Goal: Task Accomplishment & Management: Manage account settings

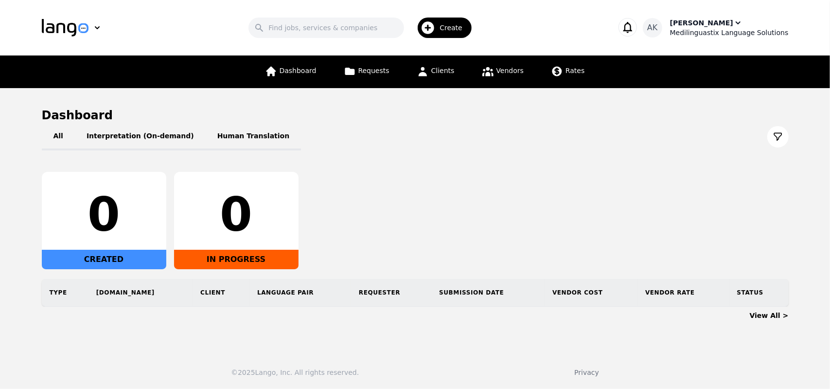
click at [700, 27] on div "Ameet Kumar" at bounding box center [701, 23] width 63 height 10
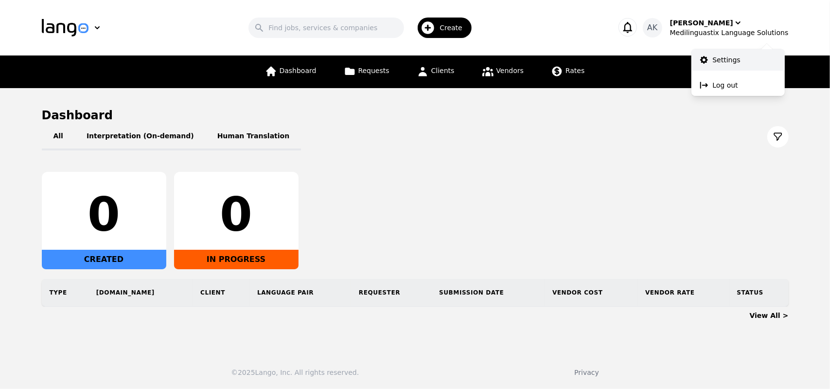
click at [707, 61] on icon at bounding box center [705, 60] width 8 height 8
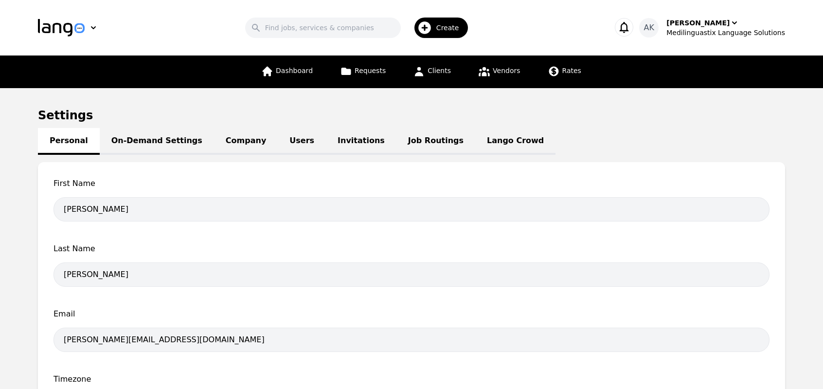
click at [475, 139] on link "Lango Crowd" at bounding box center [515, 141] width 80 height 27
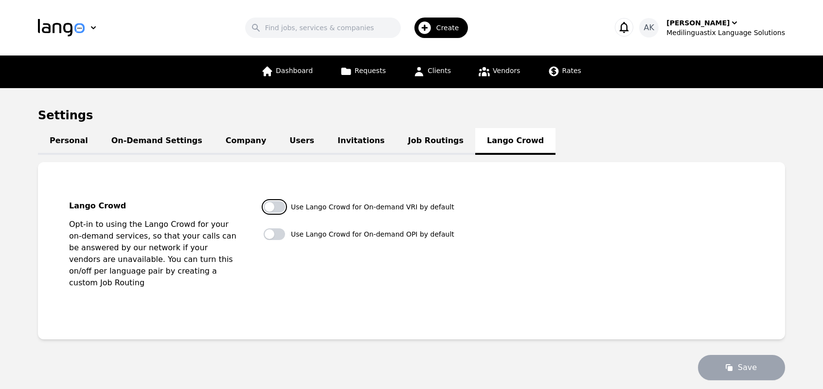
click at [274, 207] on button "button" at bounding box center [274, 207] width 21 height 12
checkbox input "true"
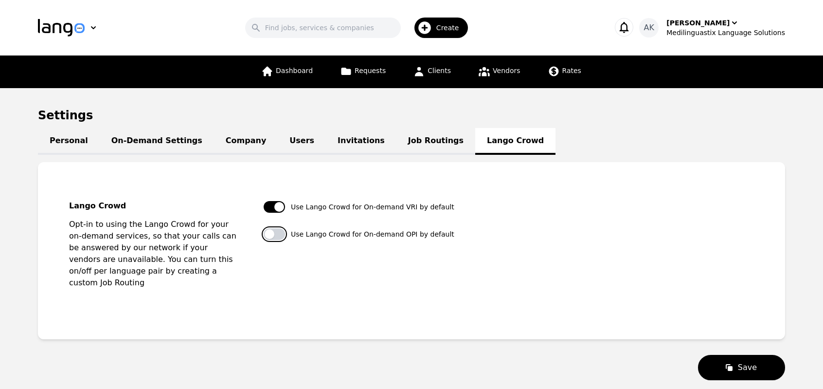
click at [277, 233] on button "button" at bounding box center [274, 234] width 21 height 12
click at [272, 233] on button "button" at bounding box center [274, 234] width 21 height 12
checkbox input "false"
click at [273, 209] on button "button" at bounding box center [274, 207] width 21 height 12
checkbox input "false"
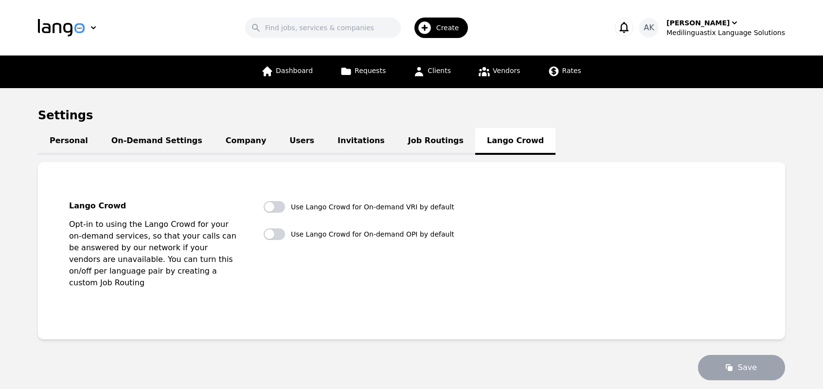
click at [396, 144] on link "Job Routings" at bounding box center [435, 141] width 79 height 27
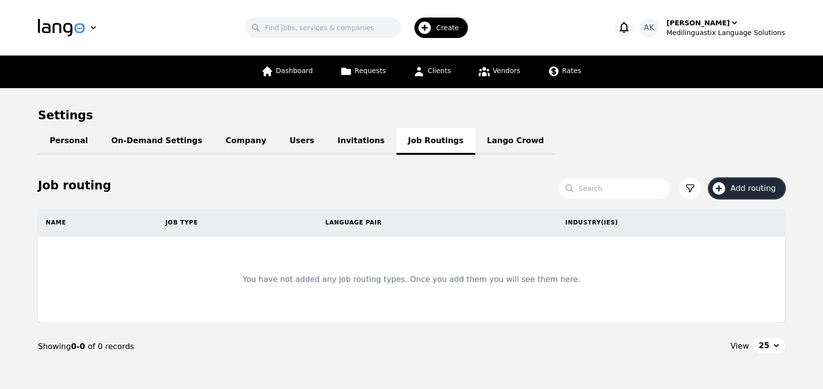
click at [748, 187] on span "Add routing" at bounding box center [757, 188] width 52 height 12
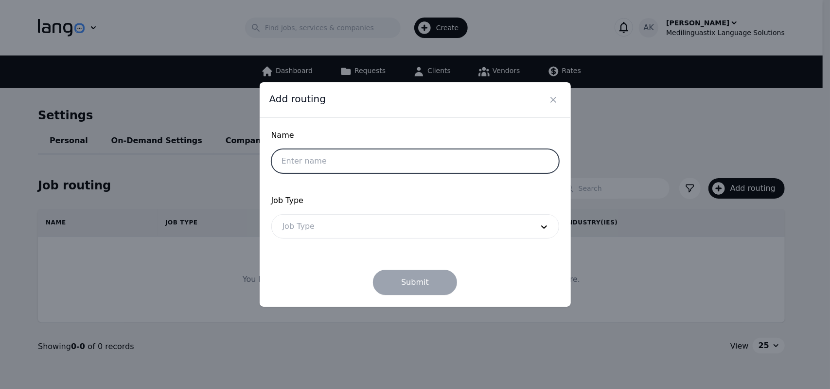
click at [461, 164] on input "text" at bounding box center [415, 161] width 288 height 24
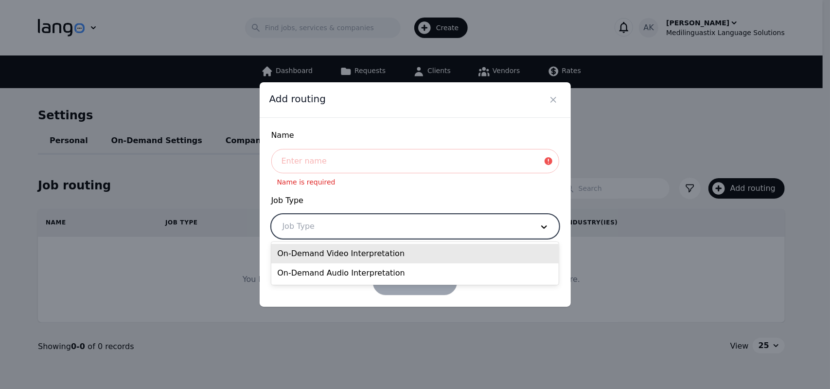
click at [495, 233] on div at bounding box center [401, 226] width 258 height 23
click at [452, 261] on div "On-Demand Video Interpretation" at bounding box center [415, 253] width 288 height 19
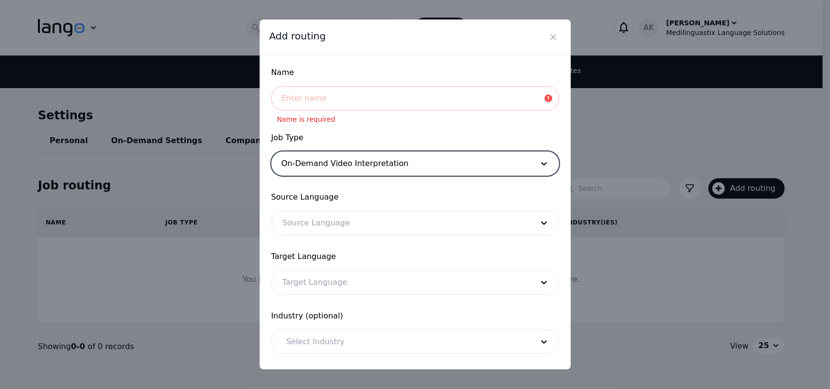
click at [410, 233] on div at bounding box center [401, 222] width 258 height 23
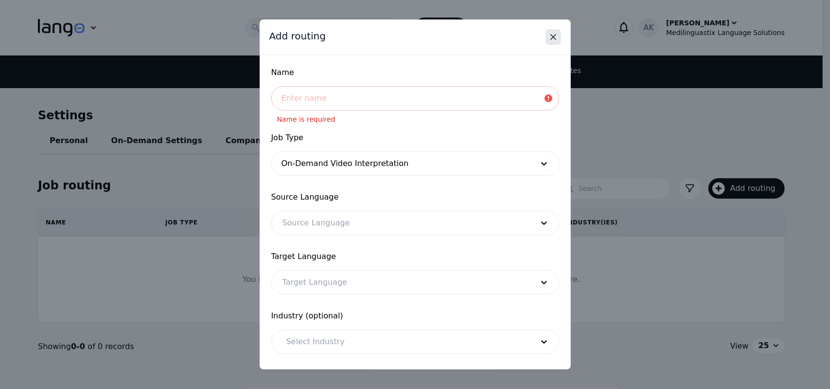
click at [552, 35] on icon "Close" at bounding box center [554, 37] width 10 height 10
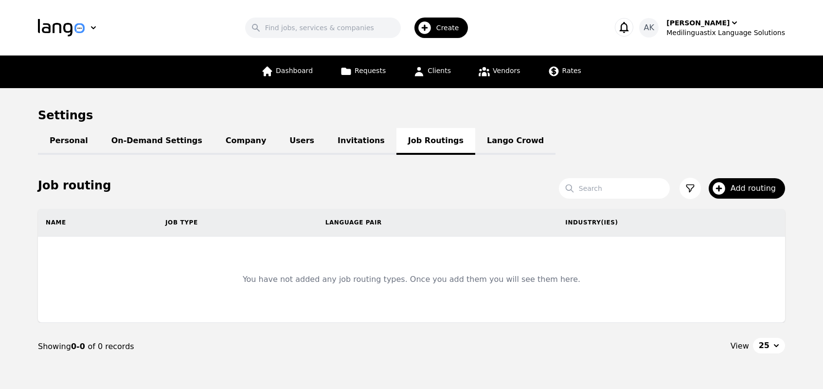
click at [475, 150] on link "Lango Crowd" at bounding box center [515, 141] width 80 height 27
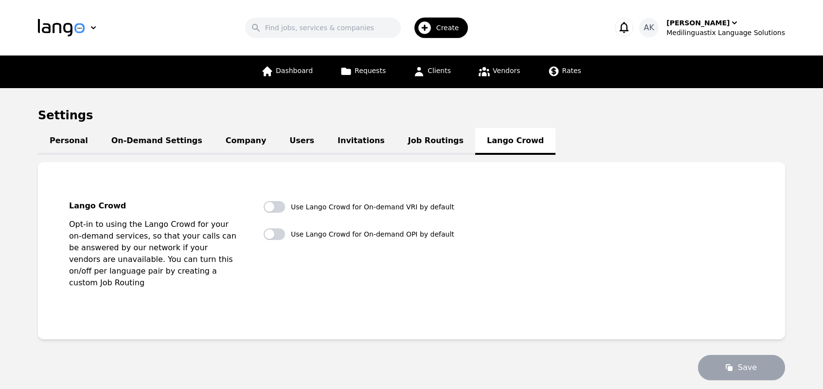
click at [396, 142] on link "Job Routings" at bounding box center [435, 141] width 79 height 27
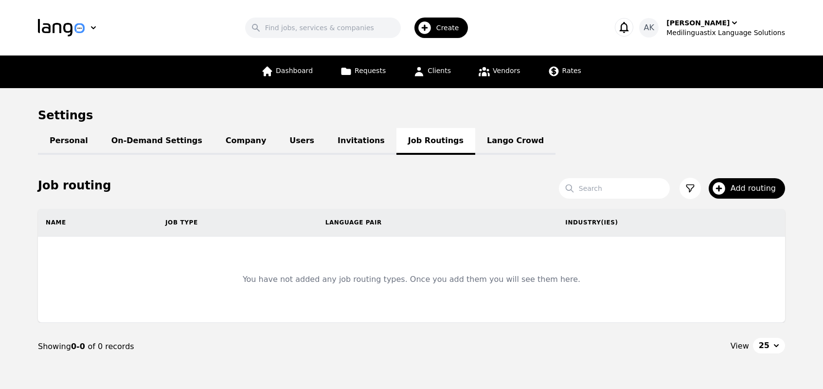
click at [688, 189] on icon at bounding box center [690, 188] width 10 height 10
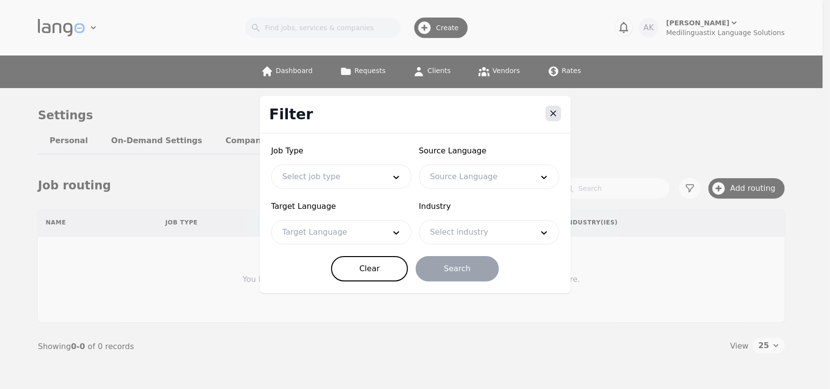
click at [553, 114] on icon "Close" at bounding box center [554, 113] width 10 height 10
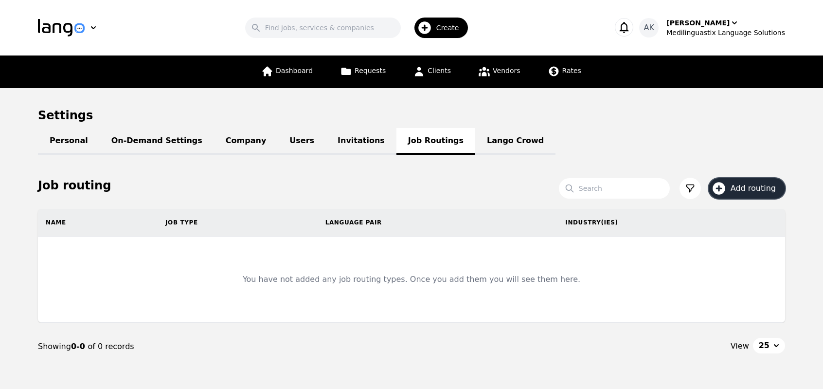
click at [730, 187] on button "Add routing" at bounding box center [747, 188] width 76 height 20
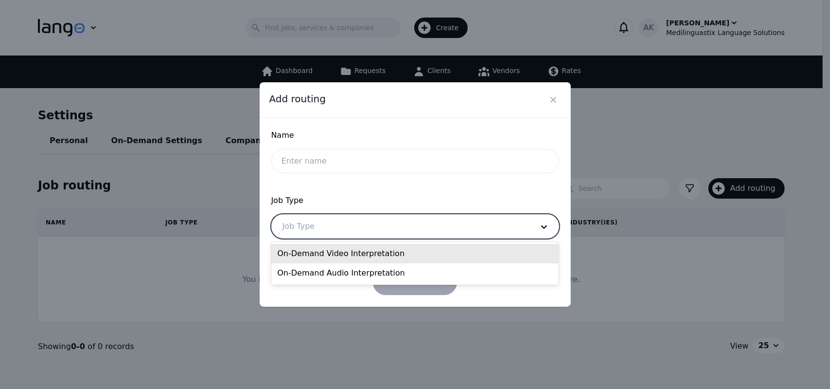
click at [426, 226] on div at bounding box center [401, 226] width 258 height 23
click at [418, 252] on div "On-Demand Video Interpretation" at bounding box center [415, 253] width 288 height 19
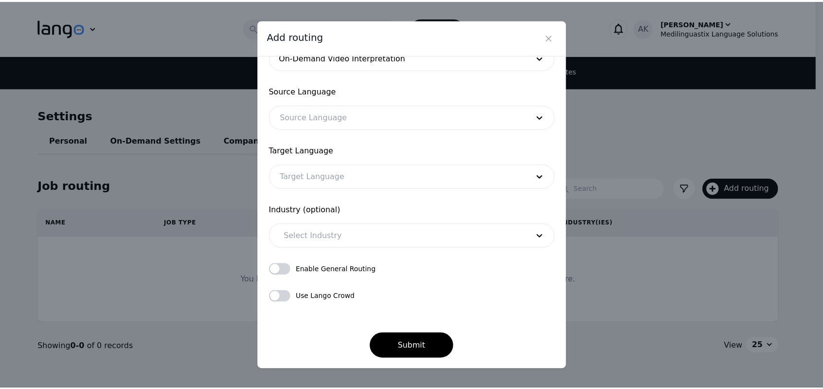
scroll to position [106, 0]
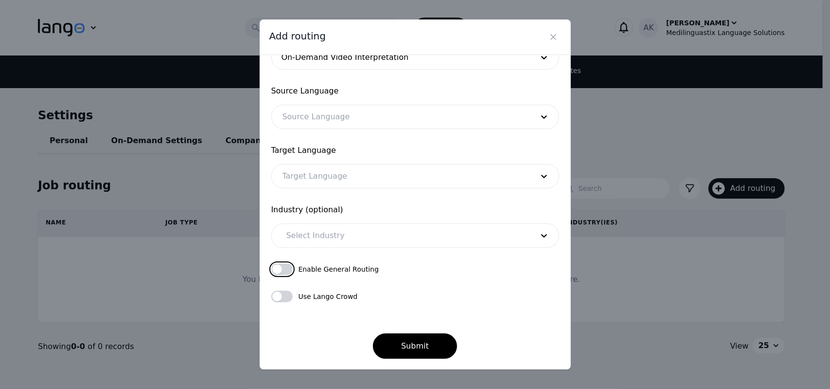
click at [289, 270] on button "button" at bounding box center [281, 269] width 21 height 12
checkbox input "true"
click at [286, 299] on button "button" at bounding box center [281, 296] width 21 height 12
checkbox input "true"
click at [278, 271] on button "button" at bounding box center [281, 269] width 21 height 12
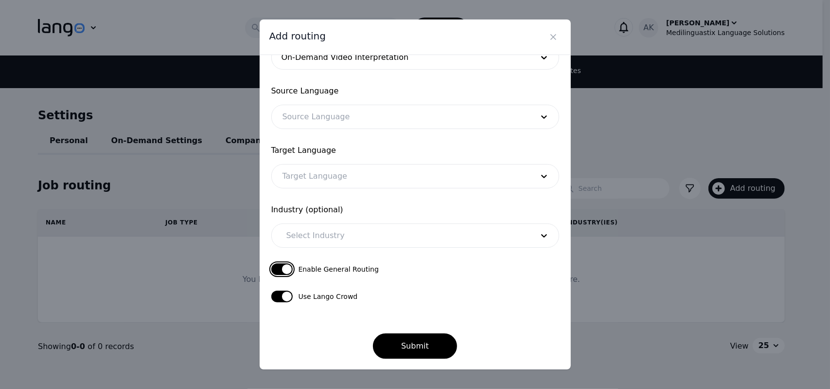
checkbox input "false"
click at [285, 292] on button "button" at bounding box center [281, 296] width 21 height 12
checkbox input "false"
click at [549, 38] on icon "Close" at bounding box center [554, 37] width 10 height 10
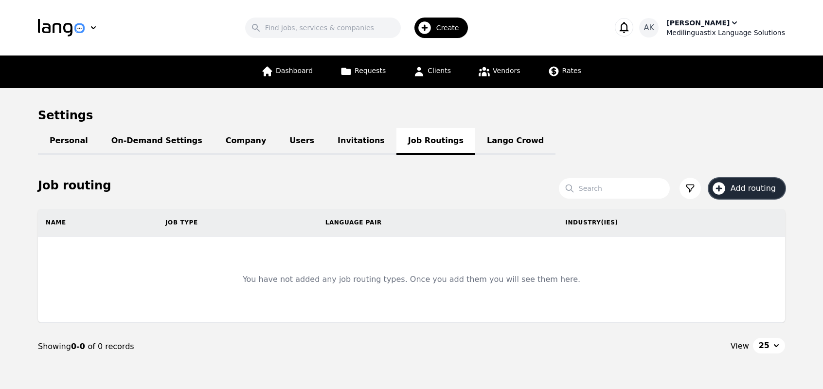
click at [707, 31] on div "Medilinguastix Language Solutions" at bounding box center [725, 33] width 119 height 10
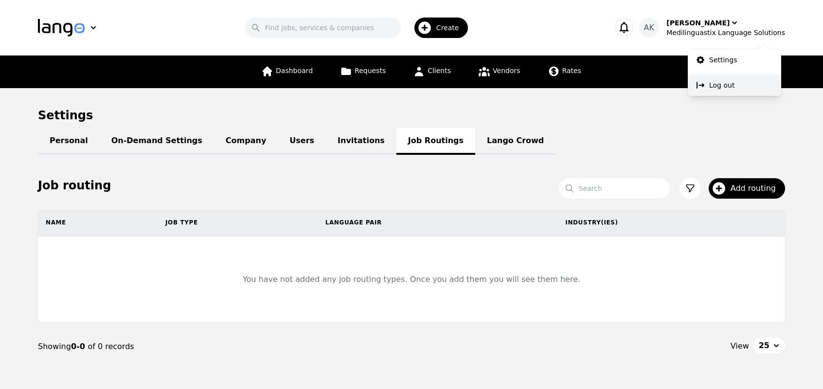
click at [701, 82] on icon at bounding box center [701, 85] width 10 height 10
